Goal: Information Seeking & Learning: Learn about a topic

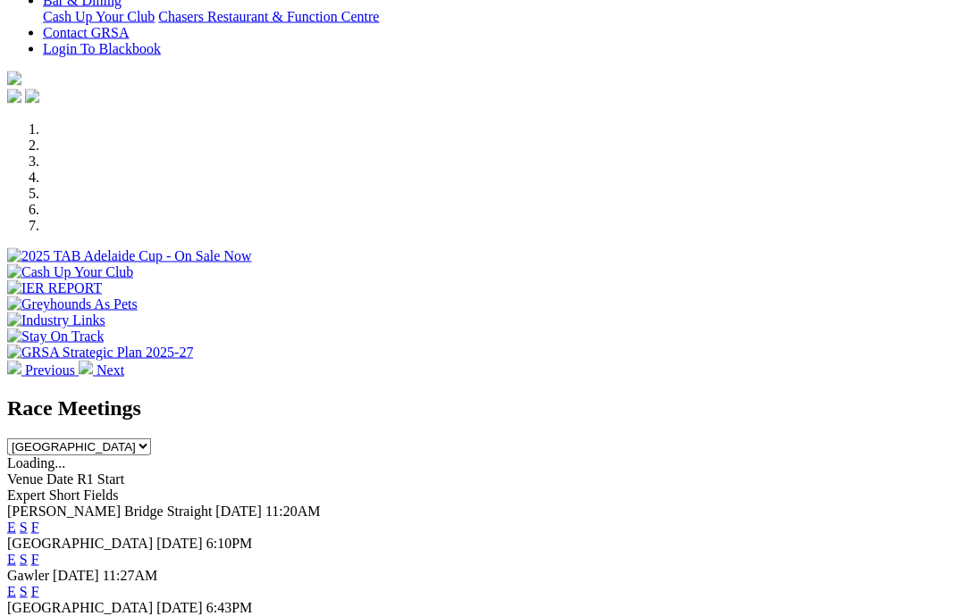
scroll to position [444, 0]
click at [39, 519] on link "F" at bounding box center [35, 526] width 8 height 15
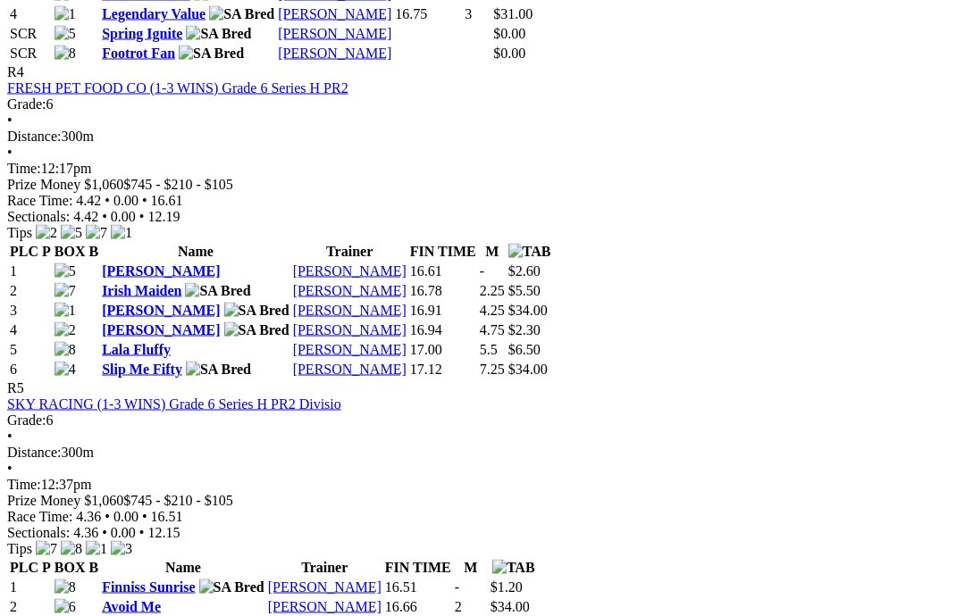
scroll to position [1742, 0]
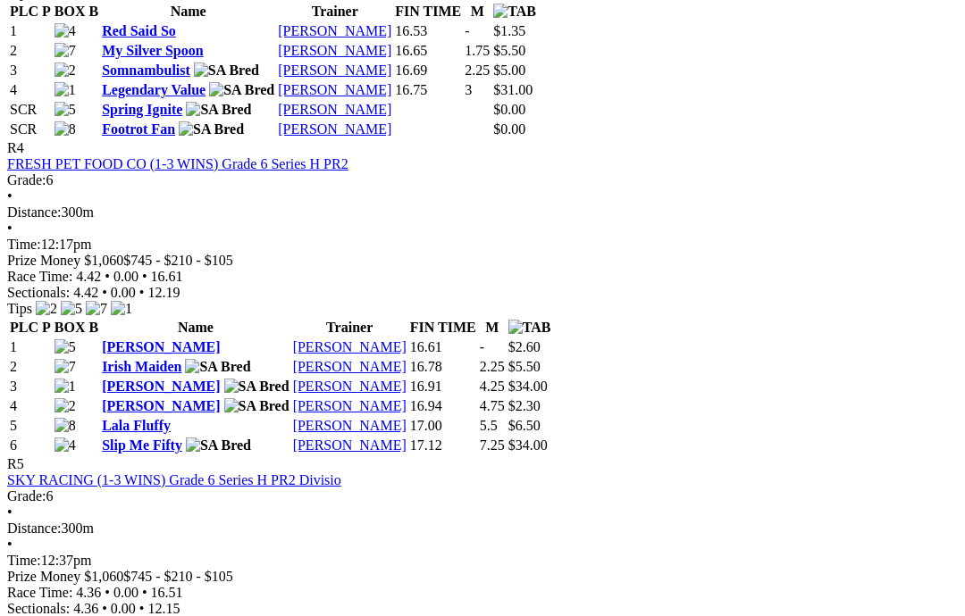
scroll to position [1663, 0]
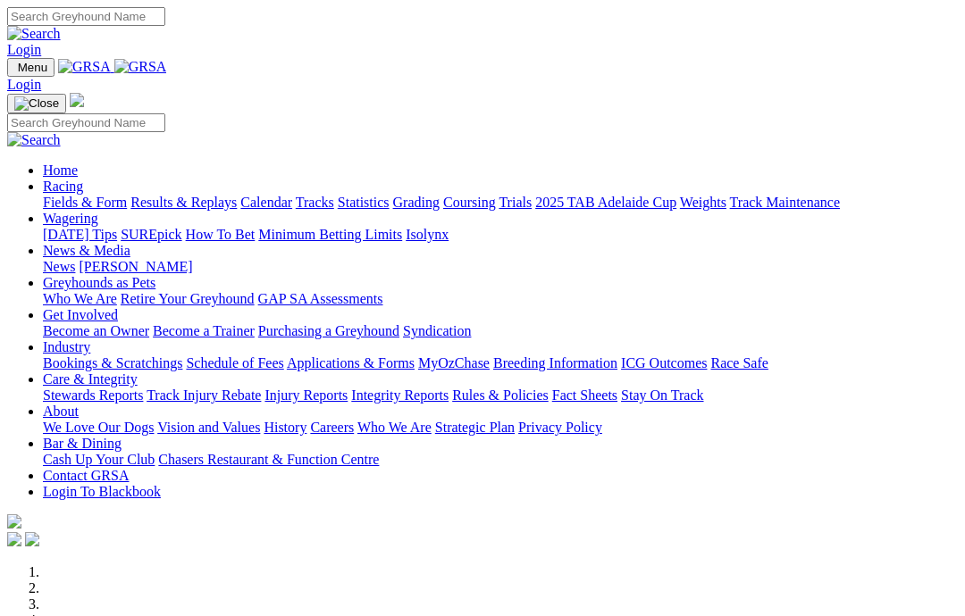
scroll to position [515, 0]
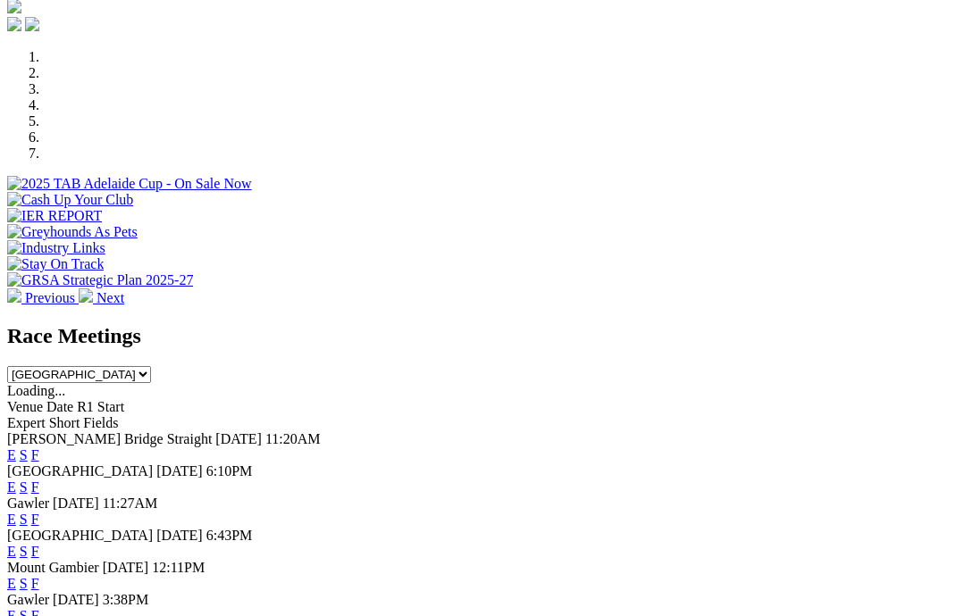
click at [39, 480] on link "F" at bounding box center [35, 487] width 8 height 15
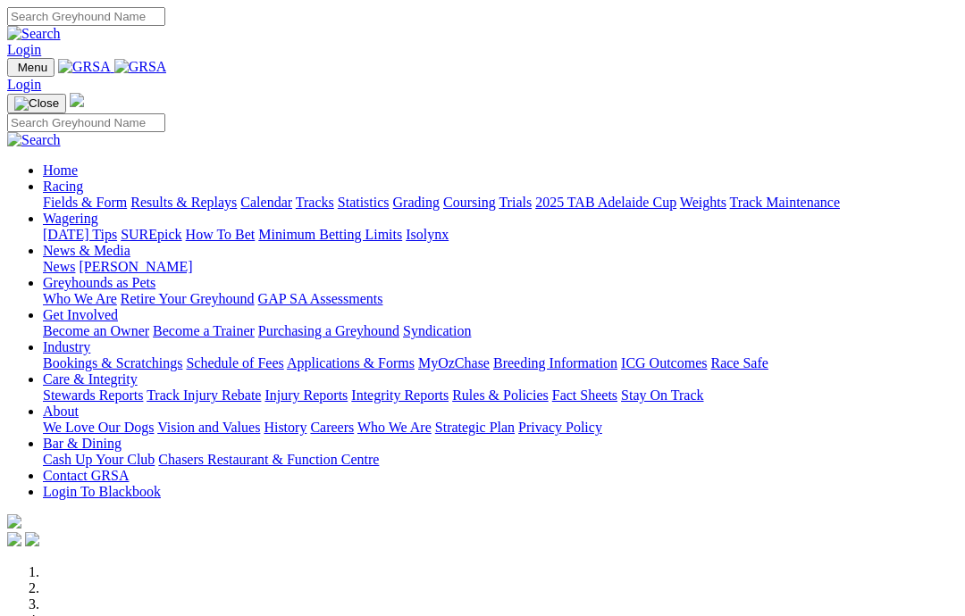
scroll to position [515, 0]
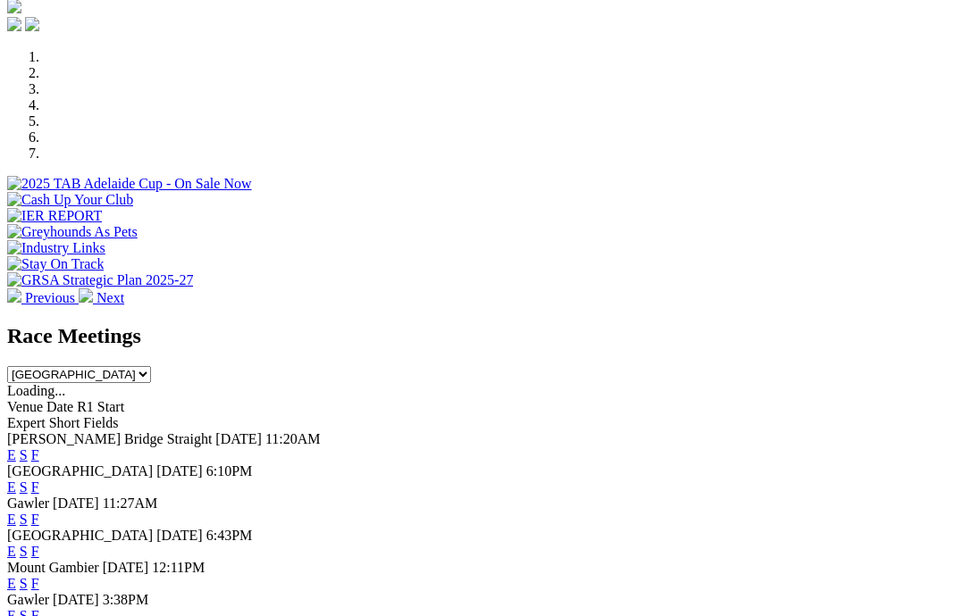
click at [39, 448] on link "F" at bounding box center [35, 455] width 8 height 15
